Goal: Entertainment & Leisure: Consume media (video, audio)

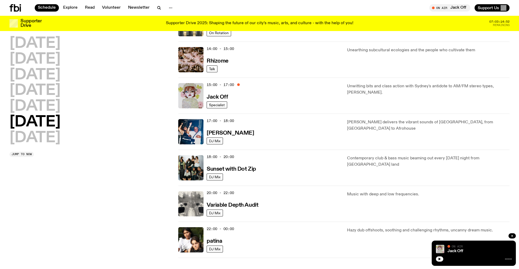
scroll to position [220, 0]
click at [462, 256] on div at bounding box center [473, 258] width 76 height 6
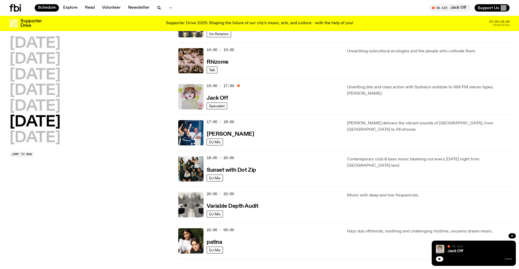
scroll to position [216, 0]
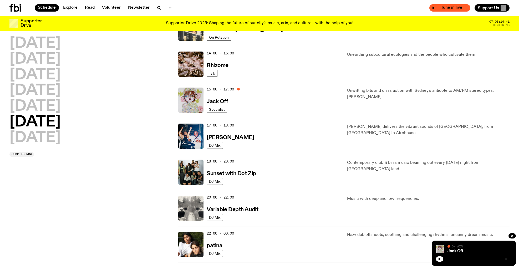
click at [453, 8] on span "Tune in live" at bounding box center [451, 8] width 33 height 4
click at [193, 207] on img at bounding box center [190, 207] width 25 height 25
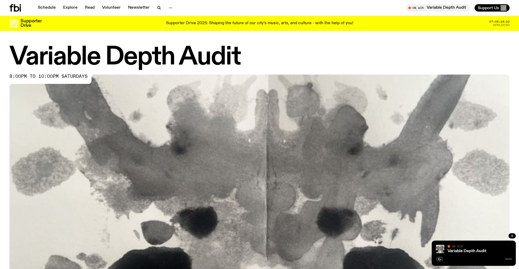
scroll to position [0, 0]
click at [448, 8] on span "Tune in live" at bounding box center [439, 8] width 56 height 4
click at [475, 252] on link "Variable Depth Audit" at bounding box center [466, 251] width 39 height 4
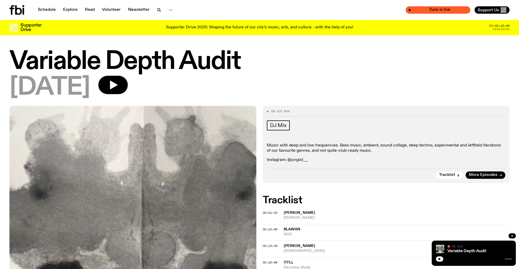
click at [442, 8] on span "Tune in live" at bounding box center [439, 10] width 56 height 4
click at [408, 10] on div "Tune in live" at bounding box center [437, 9] width 65 height 7
click at [410, 10] on icon "button" at bounding box center [409, 10] width 2 height 3
click at [429, 11] on span "Tune in live" at bounding box center [439, 10] width 56 height 4
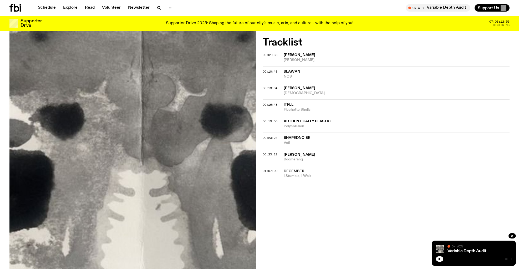
scroll to position [154, 0]
click at [440, 259] on icon "button" at bounding box center [439, 258] width 3 height 3
